Goal: Information Seeking & Learning: Learn about a topic

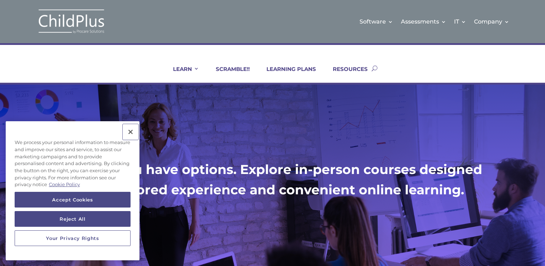
click at [131, 132] on button "Close" at bounding box center [131, 132] width 16 height 16
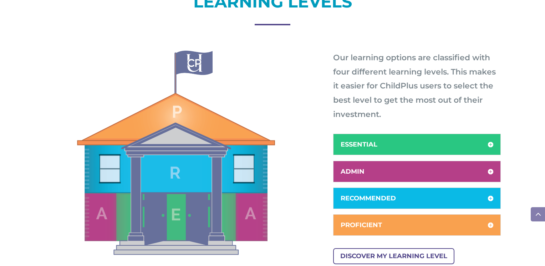
scroll to position [350, 0]
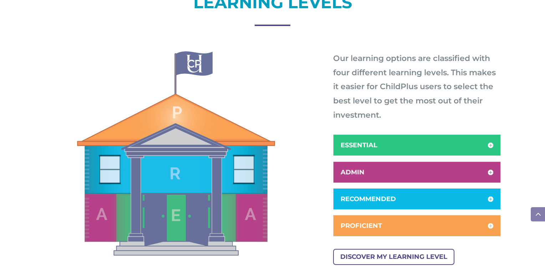
click at [358, 148] on h5 "ESSENTIAL" at bounding box center [417, 145] width 153 height 6
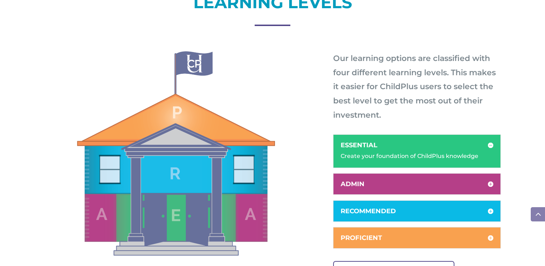
click at [370, 184] on h5 "ADMIN" at bounding box center [417, 184] width 153 height 6
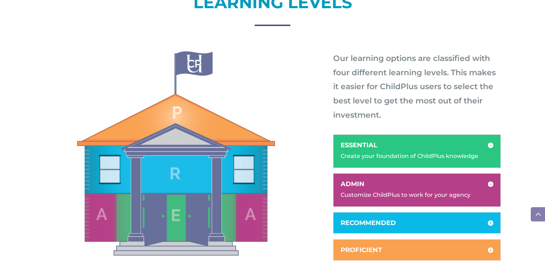
click at [370, 232] on div "RECOMMENDED Build your understanding with advanced topics" at bounding box center [417, 222] width 168 height 21
click at [368, 217] on div "RECOMMENDED Build your understanding with advanced topics" at bounding box center [417, 222] width 168 height 21
click at [367, 221] on h5 "RECOMMENDED" at bounding box center [417, 223] width 153 height 6
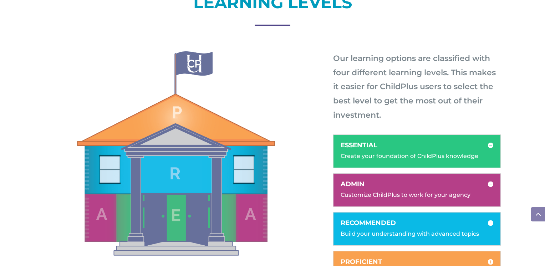
click at [360, 262] on h5 "PROFICIENT" at bounding box center [417, 262] width 153 height 6
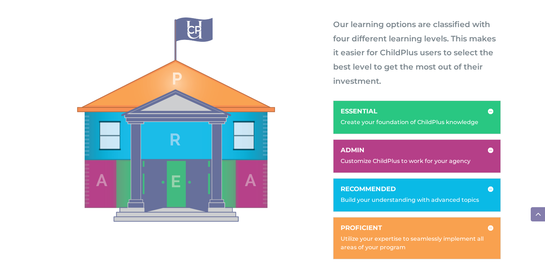
scroll to position [384, 0]
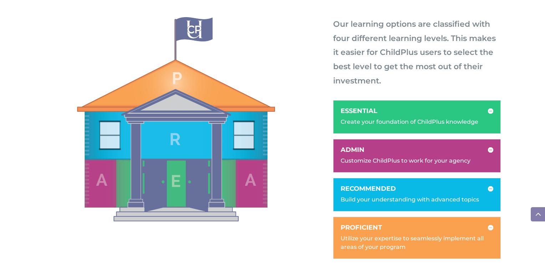
click at [404, 231] on div "Utilize your expertise to seamlessly implement all areas of your program" at bounding box center [417, 239] width 153 height 24
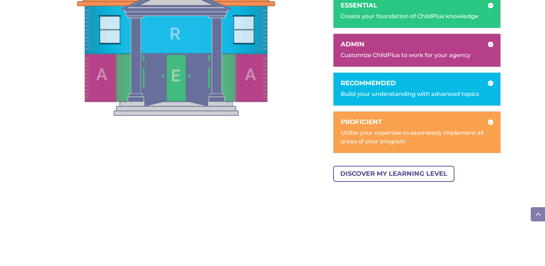
scroll to position [495, 0]
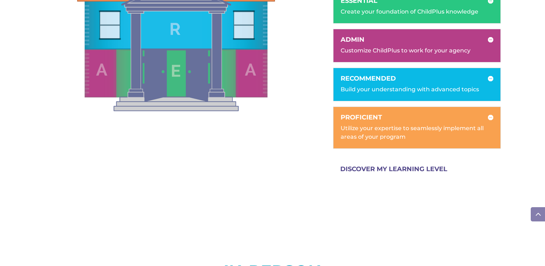
click at [406, 169] on link "DISCOVER MY LEARNING LEVEL" at bounding box center [393, 169] width 121 height 16
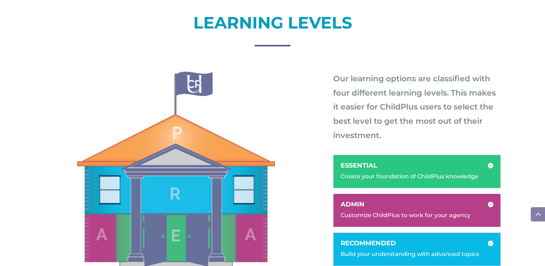
scroll to position [324, 0]
